Goal: Task Accomplishment & Management: Use online tool/utility

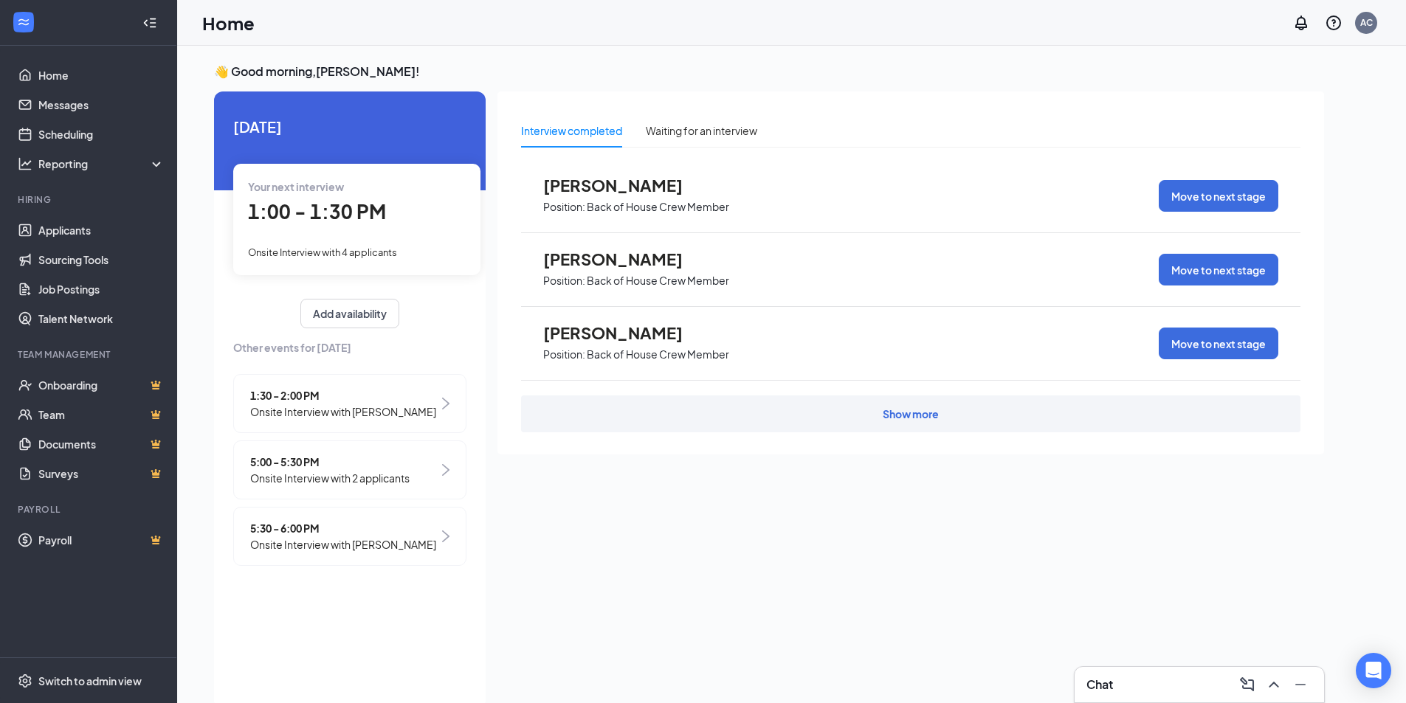
click at [1110, 670] on div "Chat" at bounding box center [1200, 684] width 250 height 35
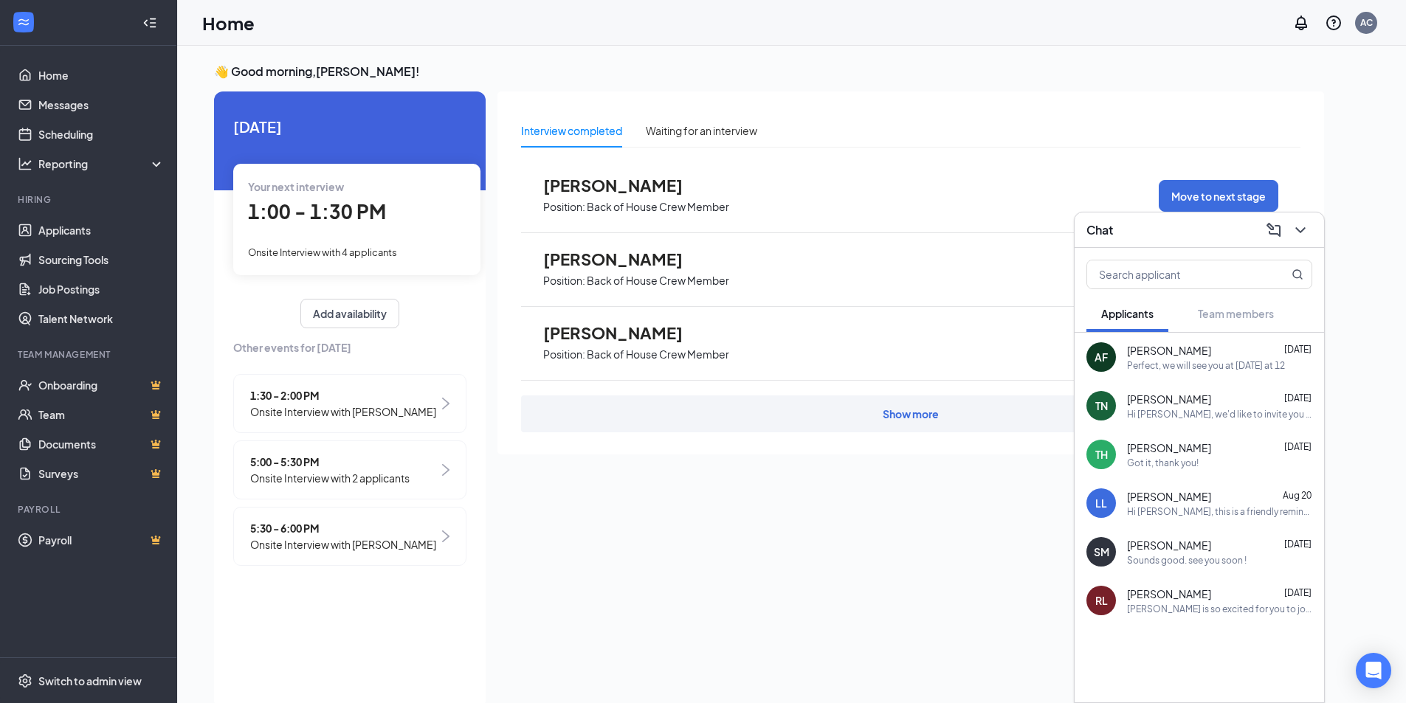
click at [1121, 244] on div "Chat" at bounding box center [1200, 230] width 250 height 35
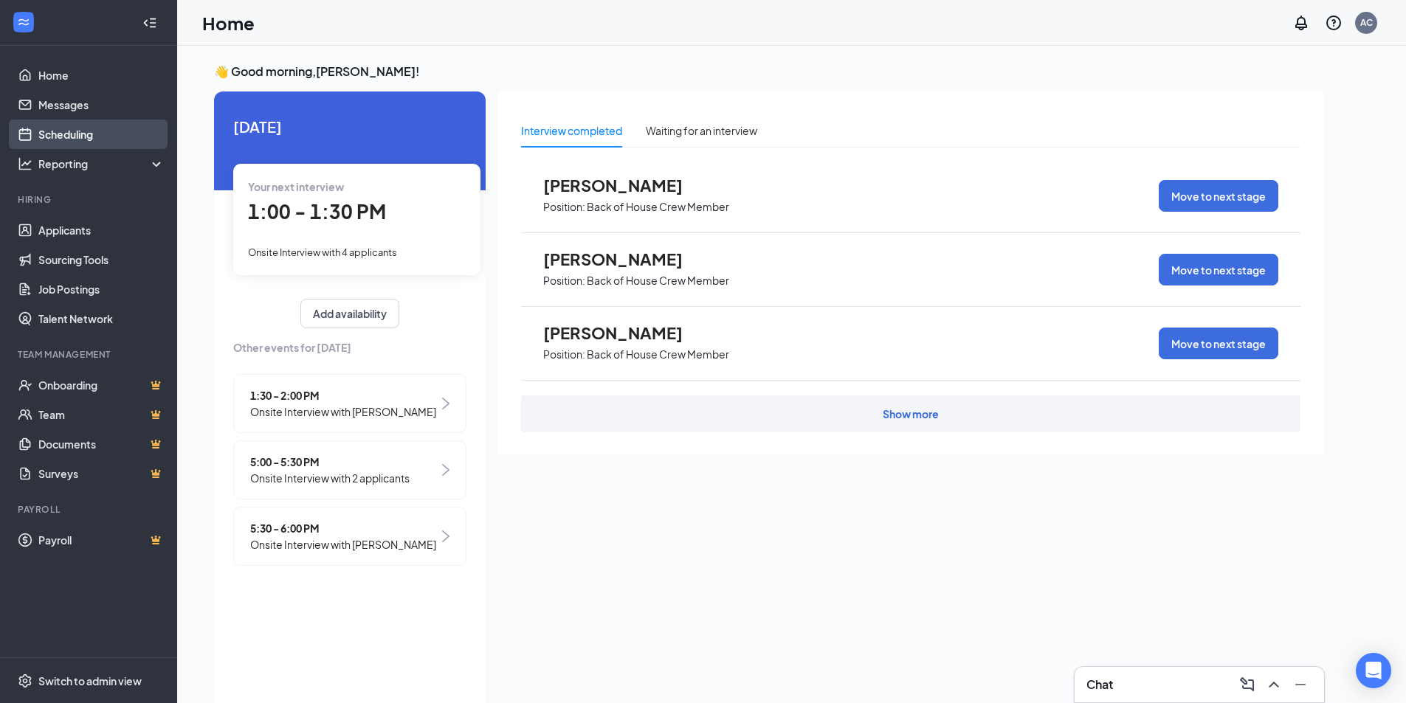
click at [106, 135] on link "Scheduling" at bounding box center [101, 135] width 126 height 30
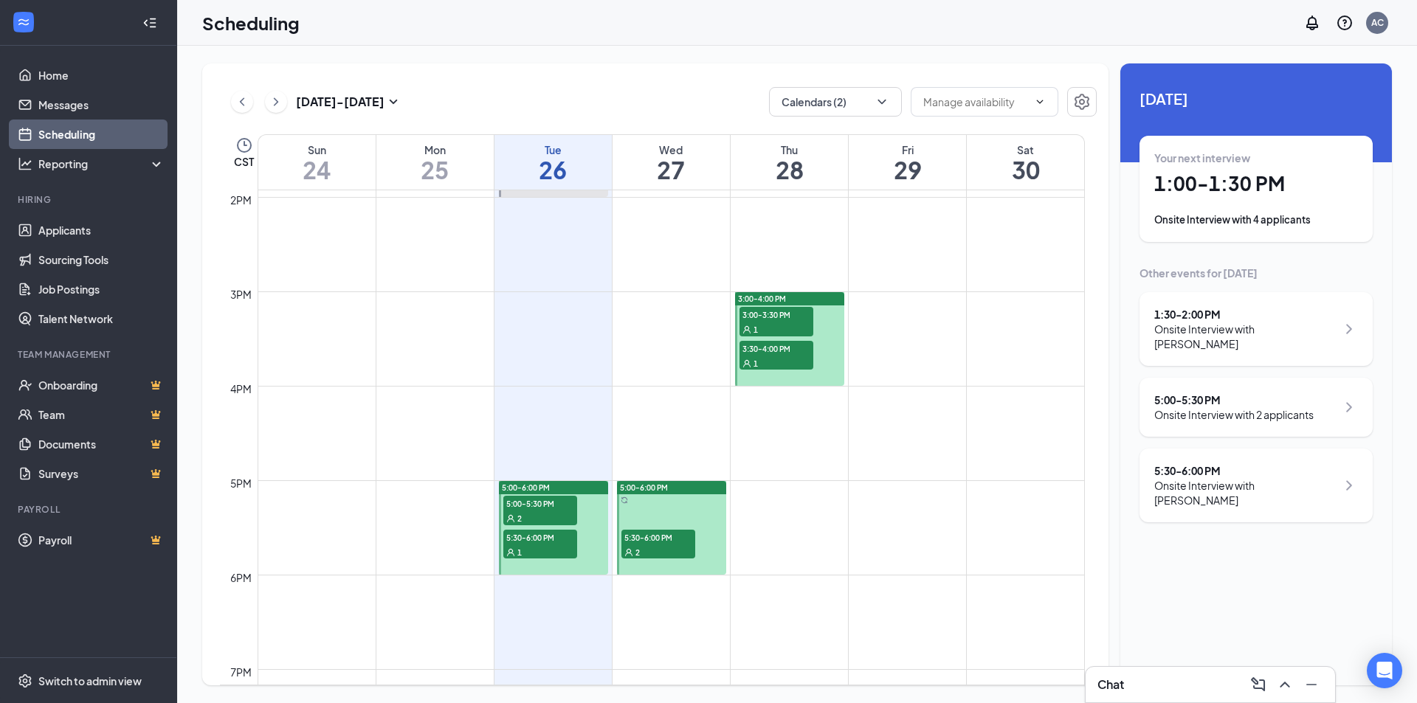
scroll to position [1242, 0]
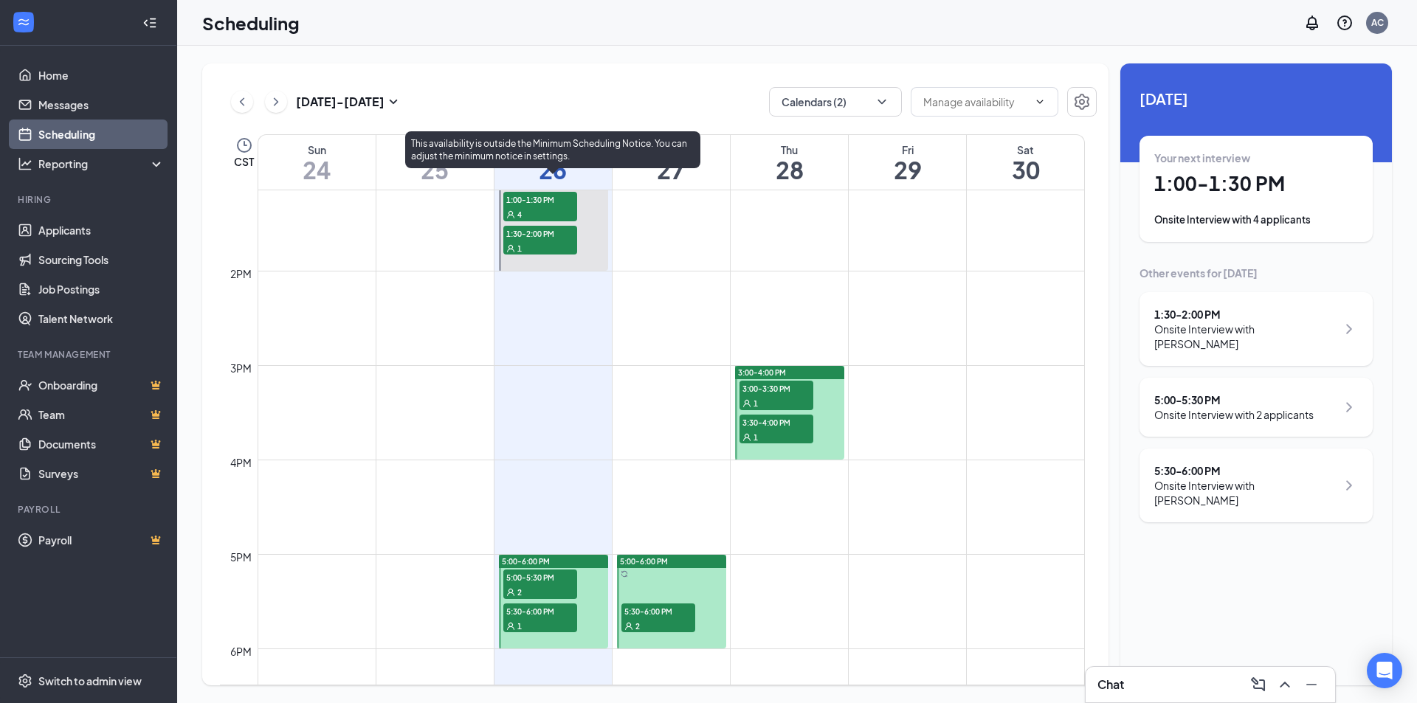
click at [534, 201] on span "1:00-1:30 PM" at bounding box center [540, 199] width 74 height 15
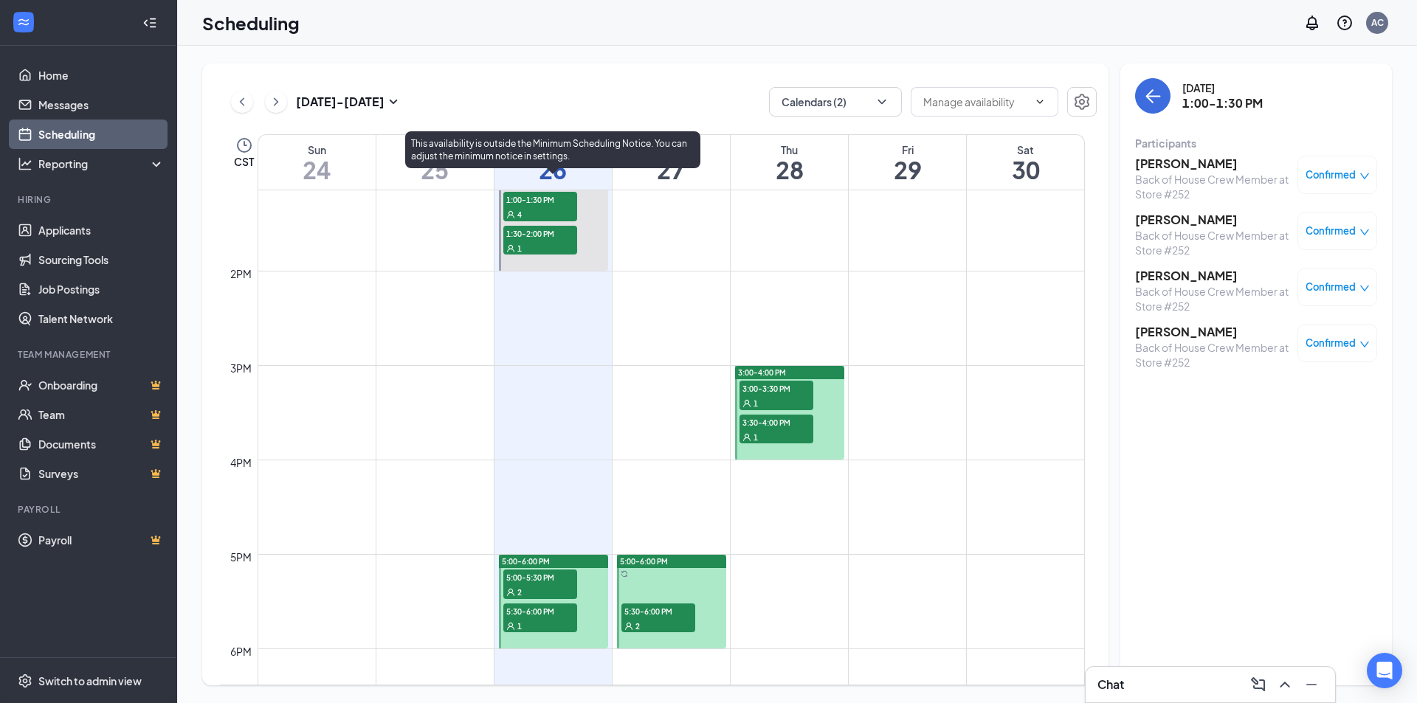
click at [537, 247] on div "1" at bounding box center [540, 248] width 74 height 15
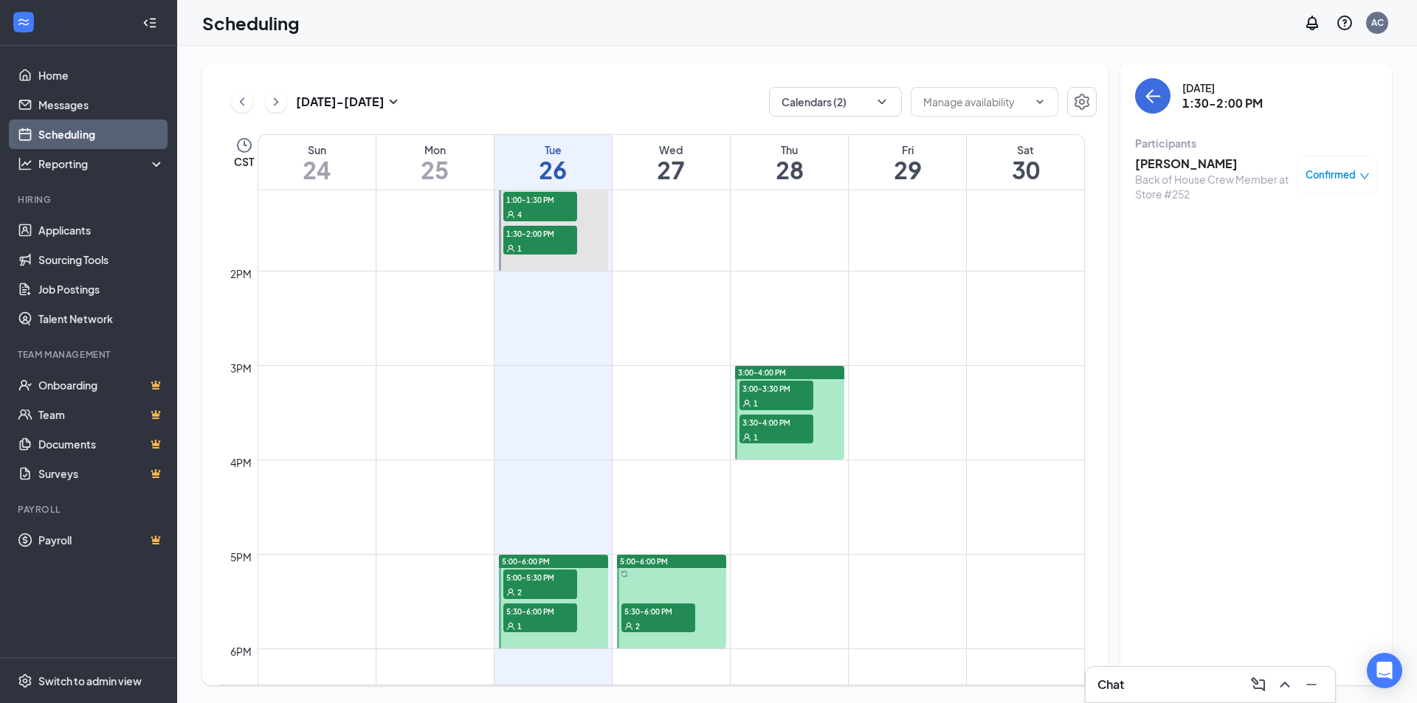
scroll to position [1169, 0]
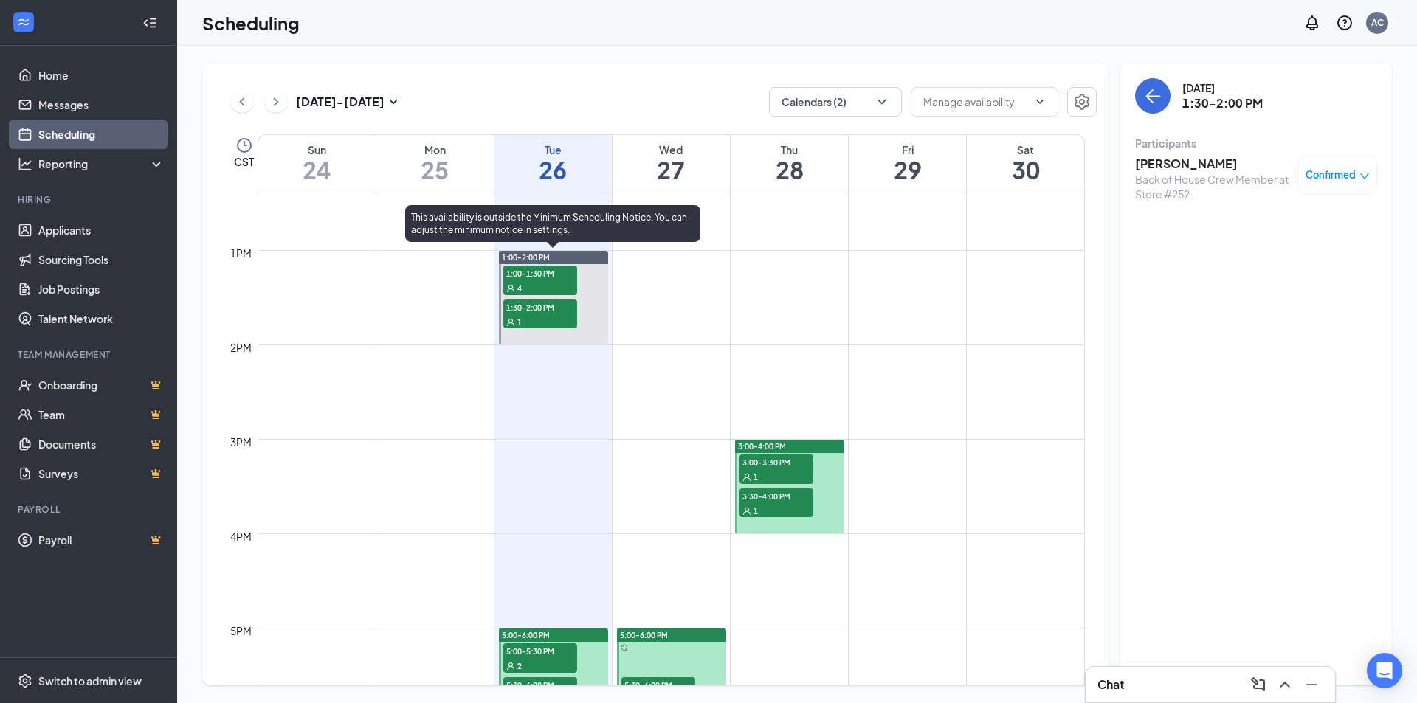
click at [561, 289] on div "4" at bounding box center [540, 288] width 74 height 15
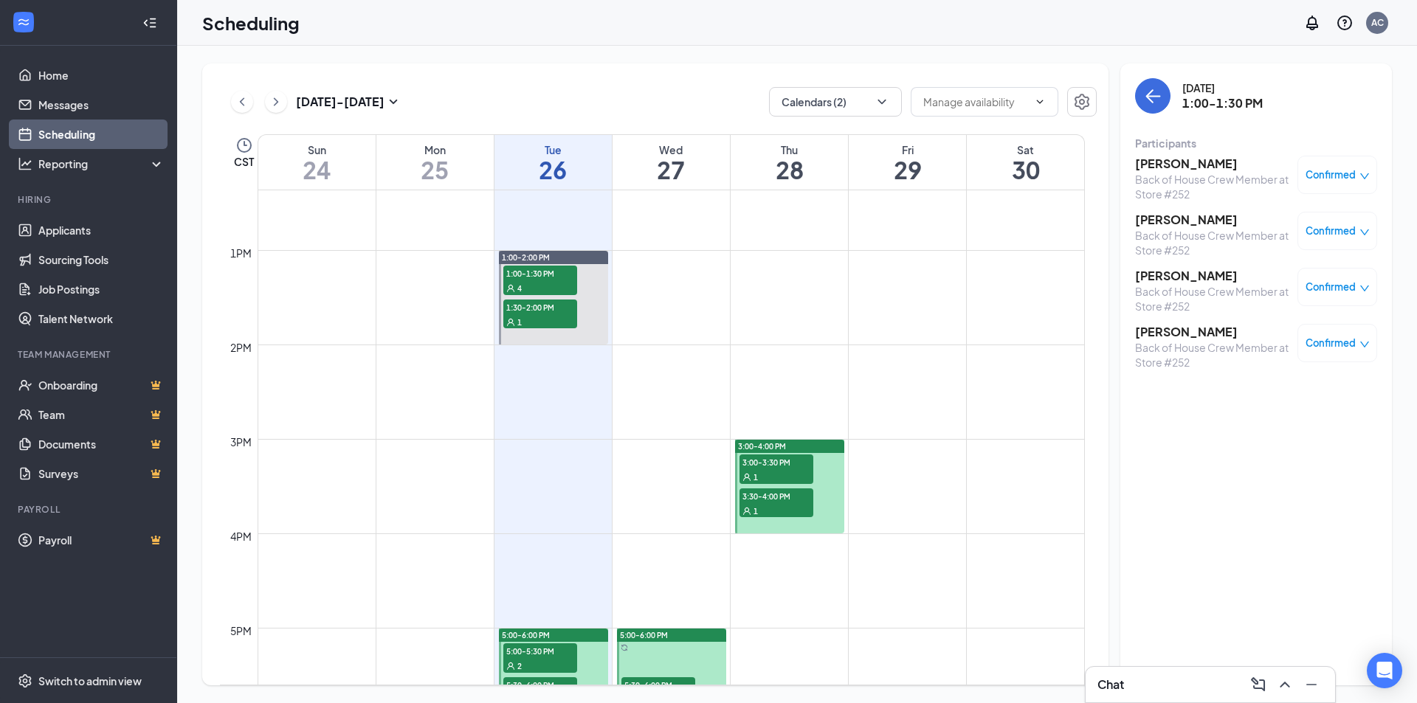
click at [1169, 269] on h3 "[PERSON_NAME]" at bounding box center [1212, 276] width 155 height 16
